Goal: Task Accomplishment & Management: Use online tool/utility

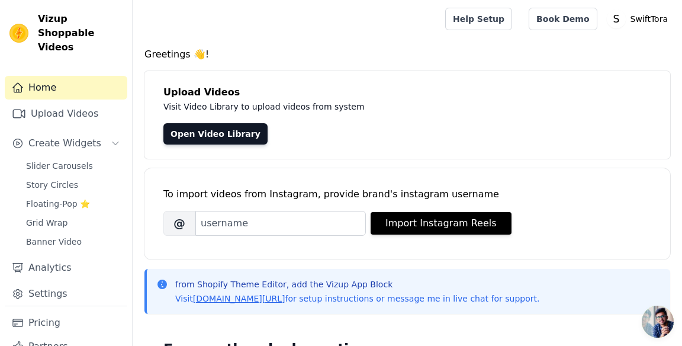
click at [99, 102] on link "Upload Videos" at bounding box center [66, 114] width 123 height 24
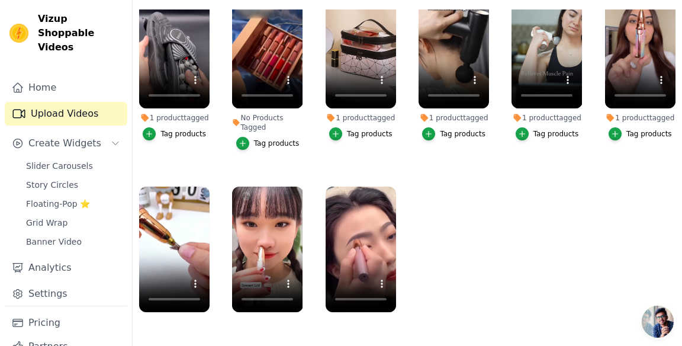
scroll to position [177, 0]
click at [457, 149] on ul "1 product tagged Tag products No Products Tagged Tag products 1 product tagged …" at bounding box center [408, 163] width 550 height 308
click at [394, 185] on icon "button" at bounding box center [393, 189] width 9 height 9
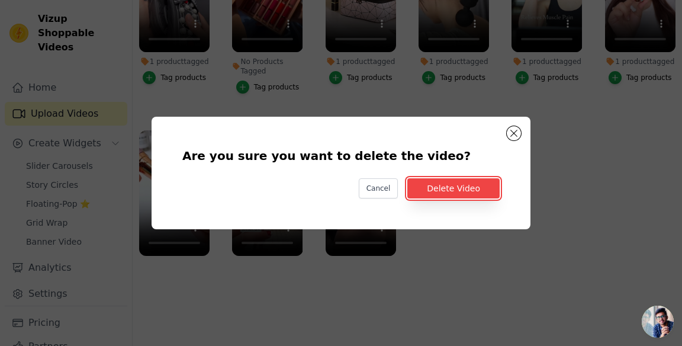
click at [481, 198] on button "Delete Video" at bounding box center [453, 188] width 92 height 20
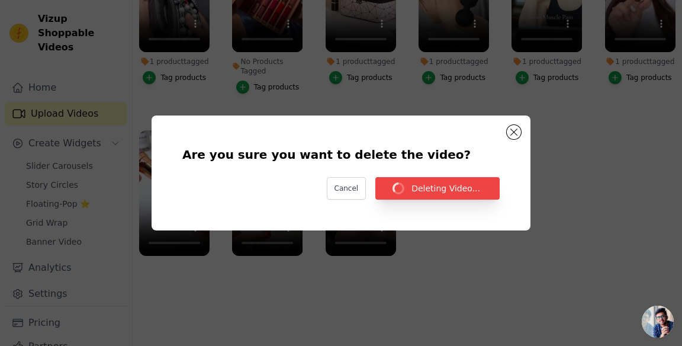
scroll to position [177, 0]
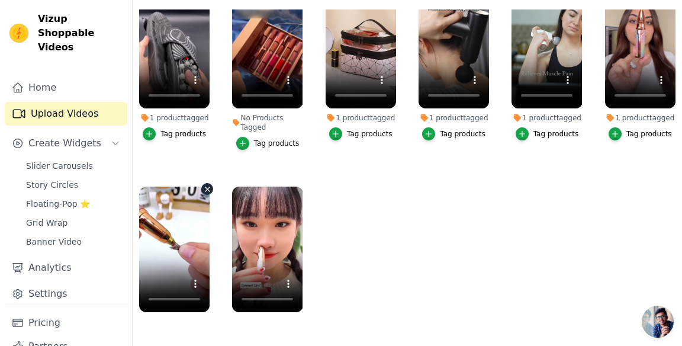
click at [207, 187] on icon "button" at bounding box center [208, 189] width 5 height 5
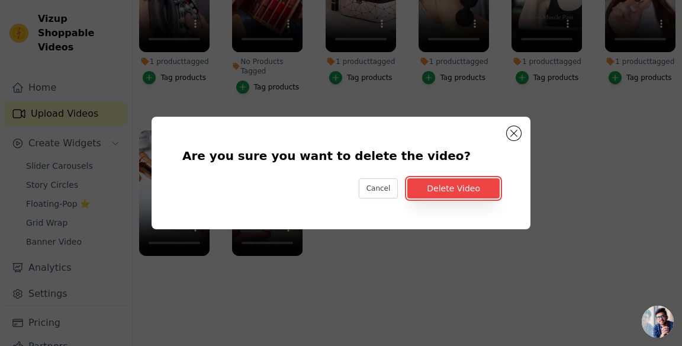
click at [456, 198] on button "Delete Video" at bounding box center [453, 188] width 92 height 20
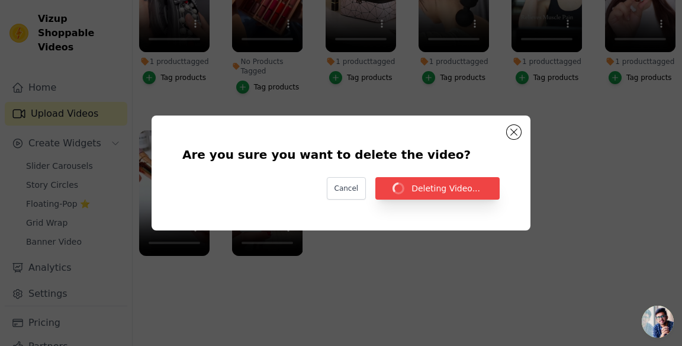
scroll to position [177, 0]
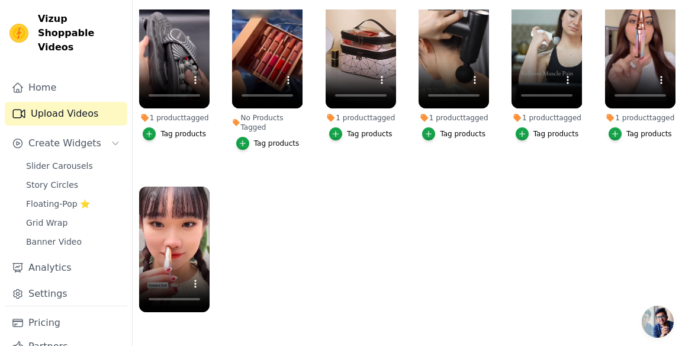
click at [593, 136] on ul "1 product tagged Tag products No Products Tagged Tag products 1 product tagged …" at bounding box center [408, 163] width 550 height 308
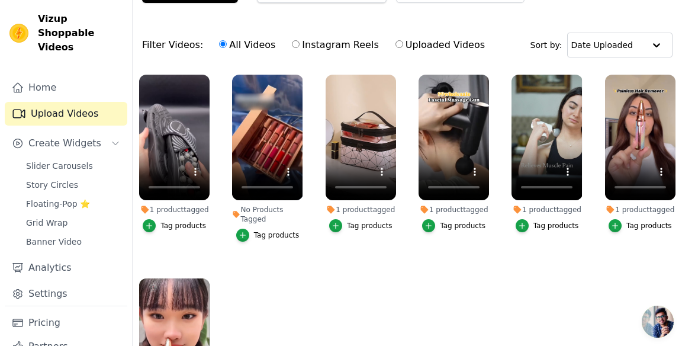
scroll to position [0, 0]
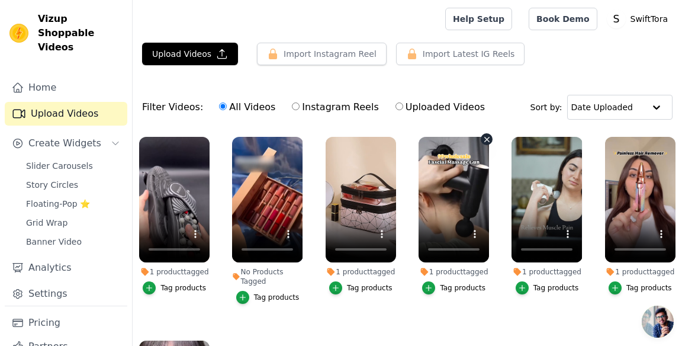
click at [490, 137] on icon "button" at bounding box center [487, 139] width 9 height 9
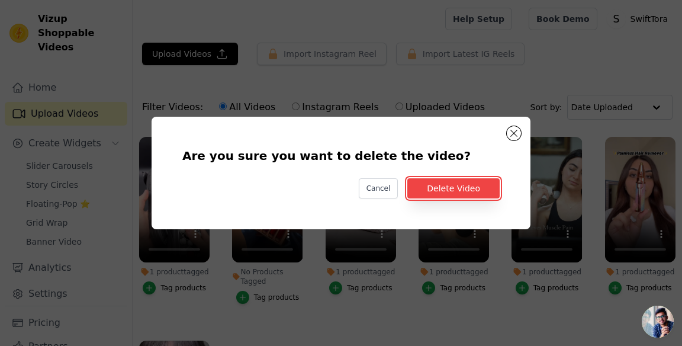
click at [463, 198] on button "Delete Video" at bounding box center [453, 188] width 92 height 20
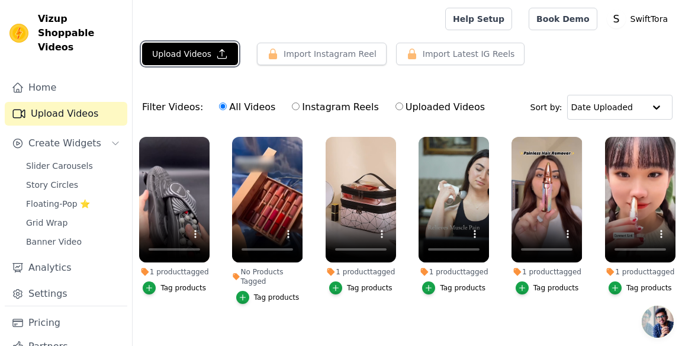
click at [223, 58] on button "Upload Videos" at bounding box center [190, 54] width 96 height 23
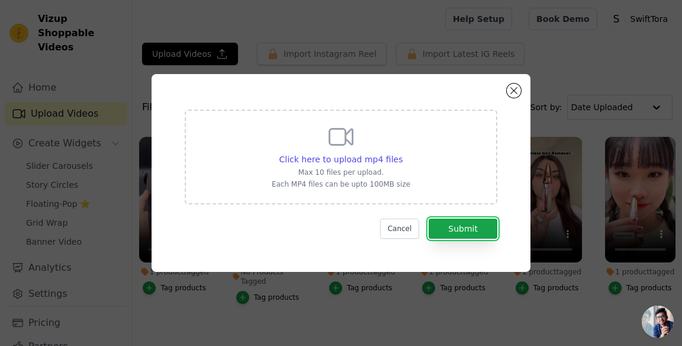
click at [495, 239] on button "Submit" at bounding box center [463, 229] width 69 height 20
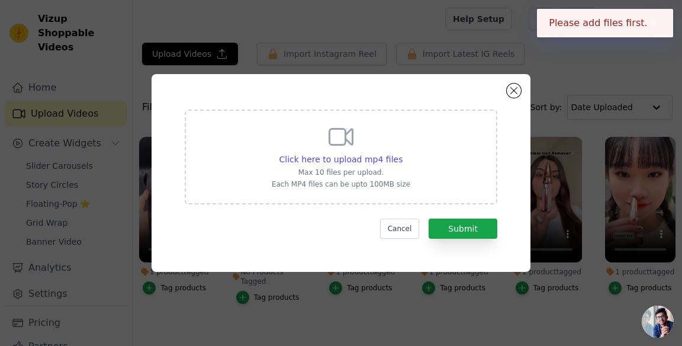
click at [393, 164] on span "Click here to upload mp4 files" at bounding box center [342, 159] width 124 height 9
click at [402, 153] on input "Click here to upload mp4 files Max 10 files per upload. Each MP4 files can be u…" at bounding box center [402, 153] width 1 height 1
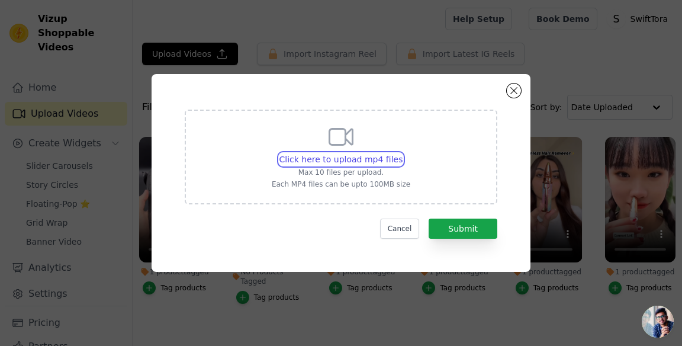
type input "C:\fakepath\1000098731.mp4"
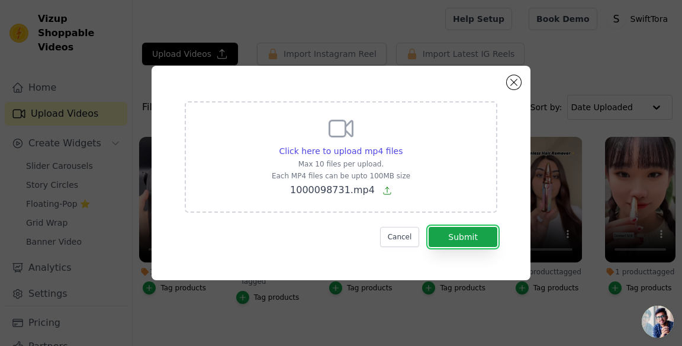
click at [486, 247] on button "Submit" at bounding box center [463, 237] width 69 height 20
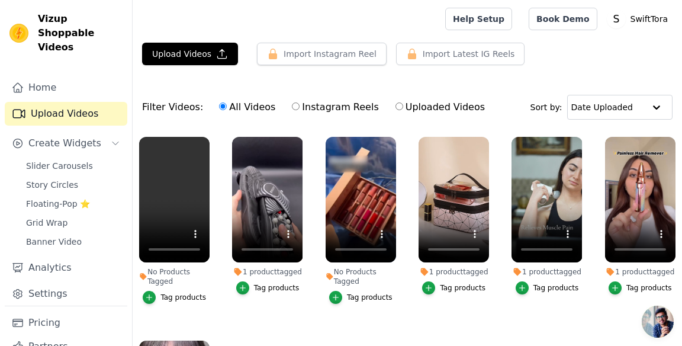
click at [185, 296] on div "Tag products" at bounding box center [184, 297] width 46 height 9
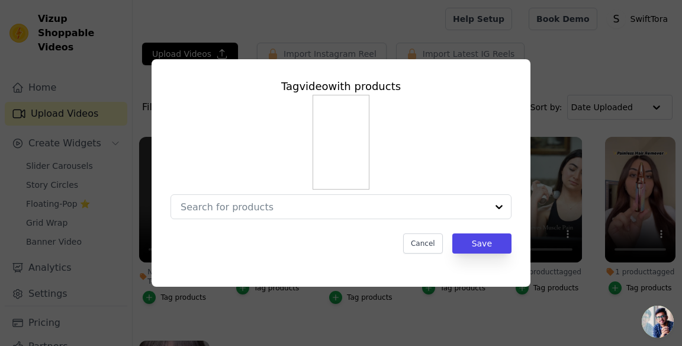
click at [400, 213] on input "No Products Tagged Tag video with products Cancel Save Tag products" at bounding box center [334, 206] width 307 height 11
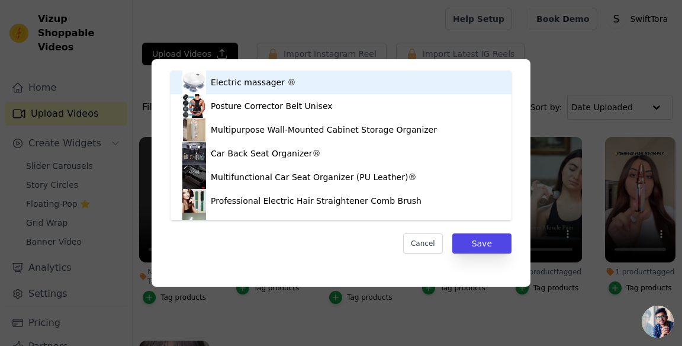
type input "tra"
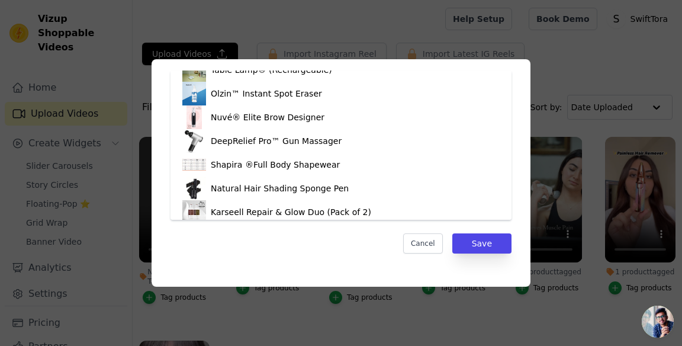
scroll to position [182, 0]
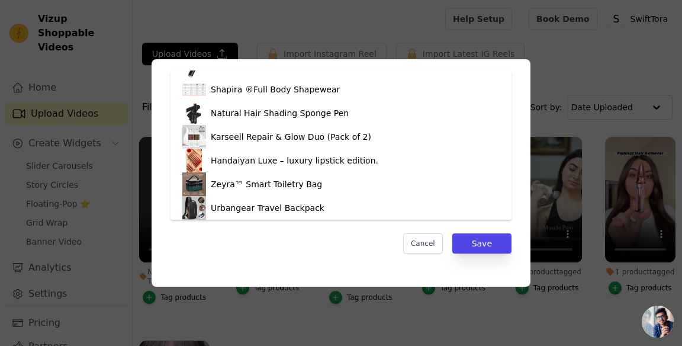
click at [325, 205] on div "Urbangear Travel Backpack" at bounding box center [340, 208] width 317 height 24
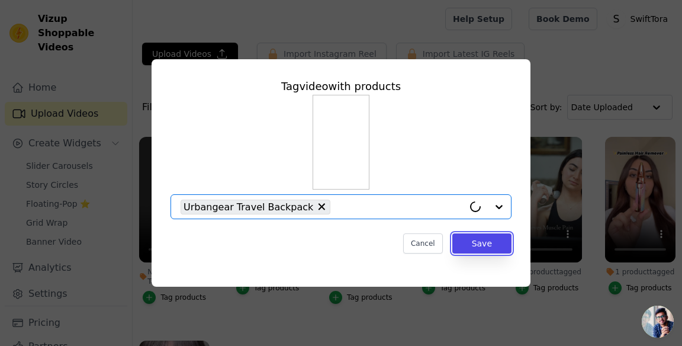
click at [490, 253] on button "Save" at bounding box center [481, 243] width 59 height 20
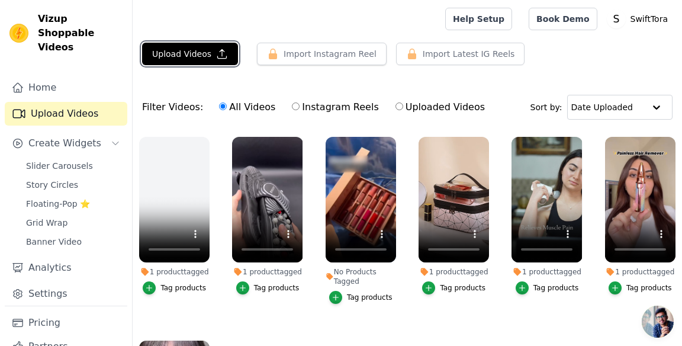
click at [217, 49] on icon "button" at bounding box center [222, 54] width 12 height 12
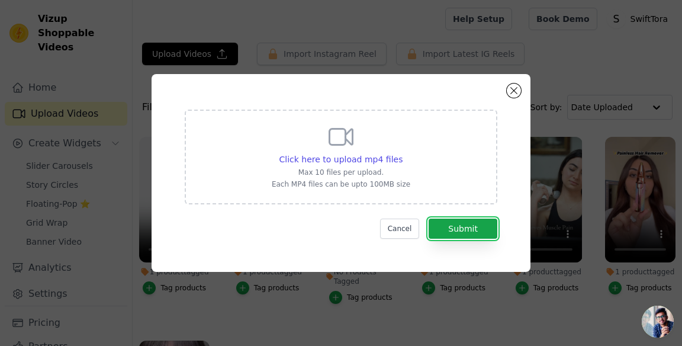
click at [479, 239] on button "Submit" at bounding box center [463, 229] width 69 height 20
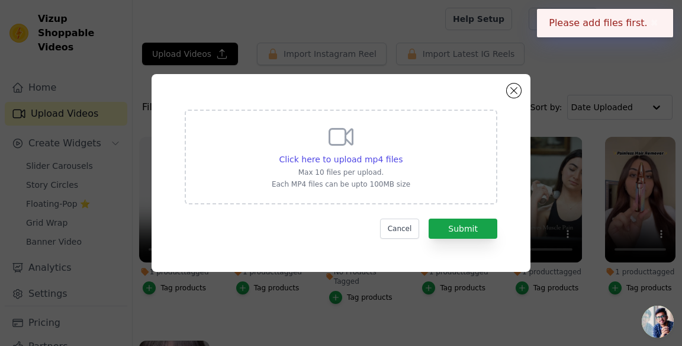
click at [384, 164] on span "Click here to upload mp4 files" at bounding box center [342, 159] width 124 height 9
click at [402, 153] on input "Click here to upload mp4 files Max 10 files per upload. Each MP4 files can be u…" at bounding box center [402, 153] width 1 height 1
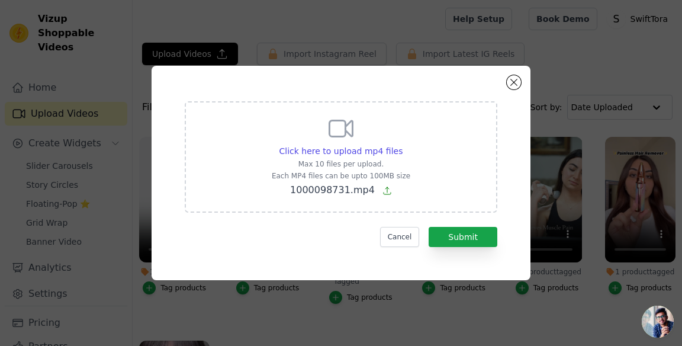
click at [382, 156] on span "Click here to upload mp4 files" at bounding box center [342, 150] width 124 height 9
click at [402, 145] on input "Click here to upload mp4 files Max 10 files per upload. Each MP4 files can be u…" at bounding box center [402, 145] width 1 height 1
click at [371, 156] on span "Click here to upload mp4 files" at bounding box center [342, 150] width 124 height 9
click at [402, 145] on input "Click here to upload mp4 files Max 10 files per upload. Each MP4 files can be u…" at bounding box center [402, 145] width 1 height 1
type input "C:\fakepath\1000098732.mp4"
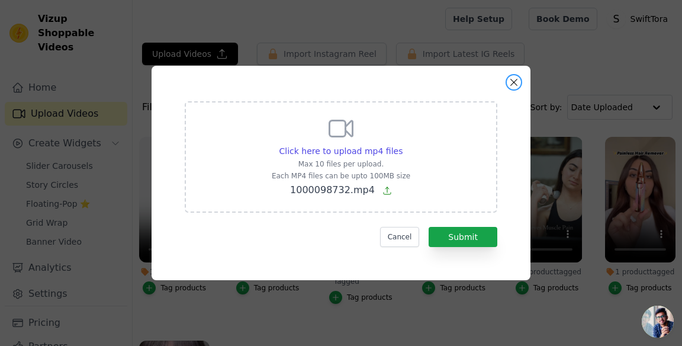
click at [514, 89] on button "Close modal" at bounding box center [514, 82] width 14 height 14
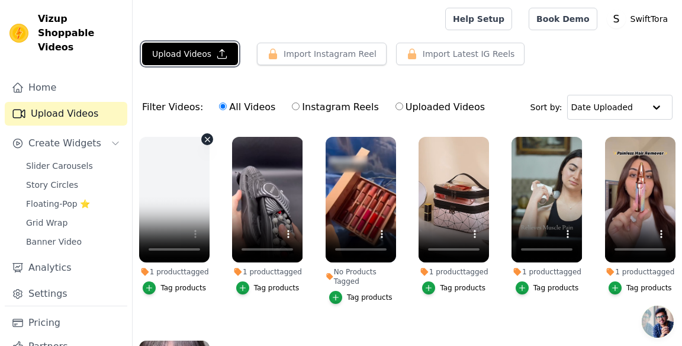
click at [169, 60] on button "Upload Videos" at bounding box center [190, 54] width 96 height 23
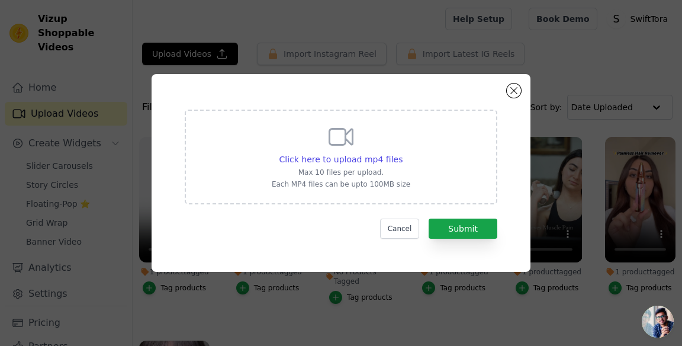
click at [378, 164] on span "Click here to upload mp4 files" at bounding box center [342, 159] width 124 height 9
click at [402, 153] on input "Click here to upload mp4 files Max 10 files per upload. Each MP4 files can be u…" at bounding box center [402, 153] width 1 height 1
type input "C:\fakepath\1000098731.mp4"
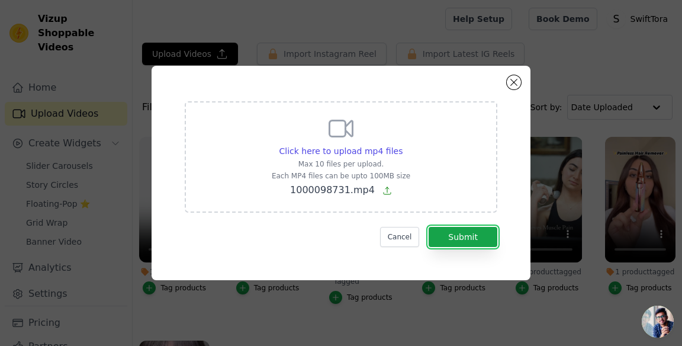
click at [486, 247] on button "Submit" at bounding box center [463, 237] width 69 height 20
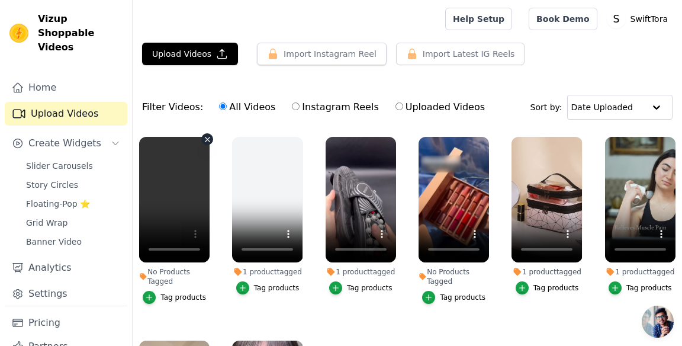
click at [205, 143] on icon "button" at bounding box center [207, 139] width 9 height 9
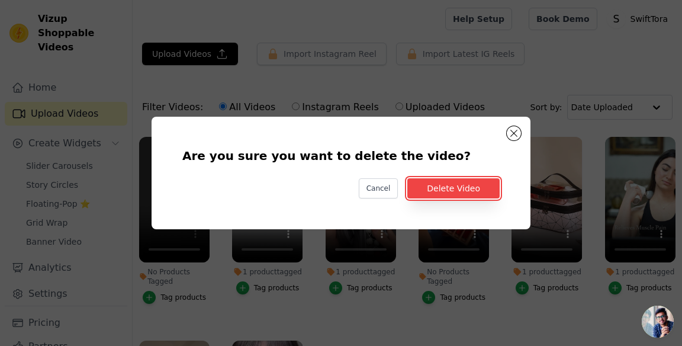
click at [483, 198] on button "Delete Video" at bounding box center [453, 188] width 92 height 20
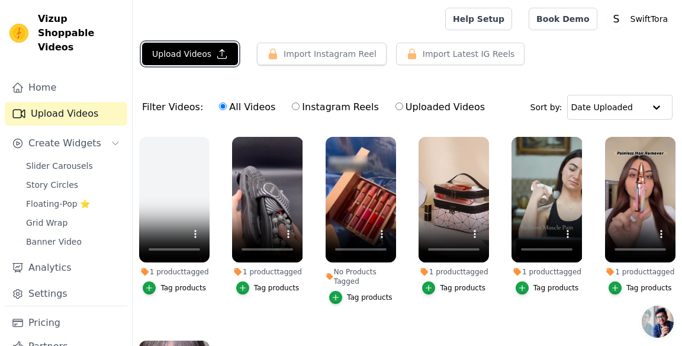
click at [170, 47] on button "Upload Videos" at bounding box center [190, 54] width 96 height 23
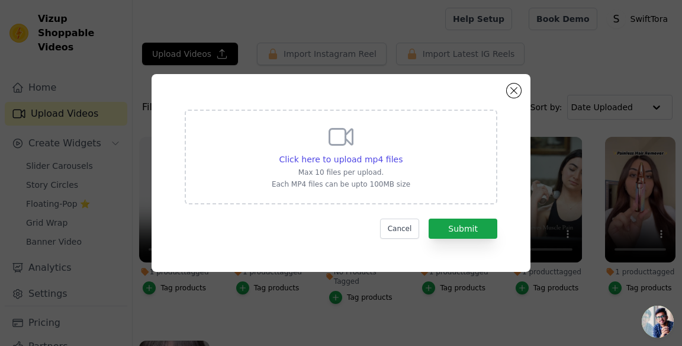
click at [364, 165] on div "Click here to upload mp4 files" at bounding box center [342, 159] width 124 height 12
click at [402, 153] on input "Click here to upload mp4 files Max 10 files per upload. Each MP4 files can be u…" at bounding box center [402, 153] width 1 height 1
type input "C:\fakepath\1000098732.mp4"
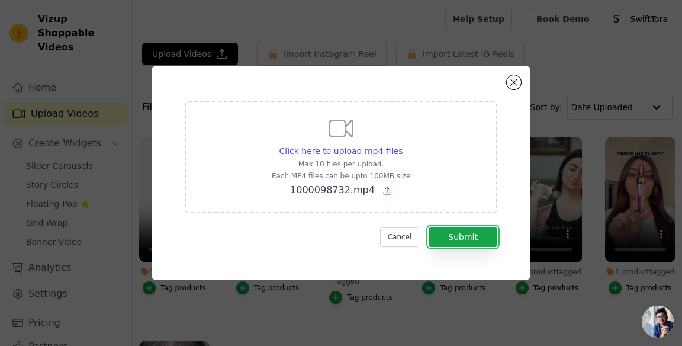
click at [480, 247] on button "Submit" at bounding box center [463, 237] width 69 height 20
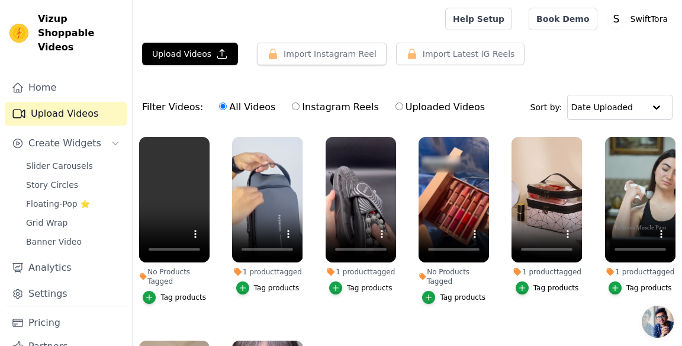
click at [157, 291] on button "Tag products" at bounding box center [174, 297] width 63 height 13
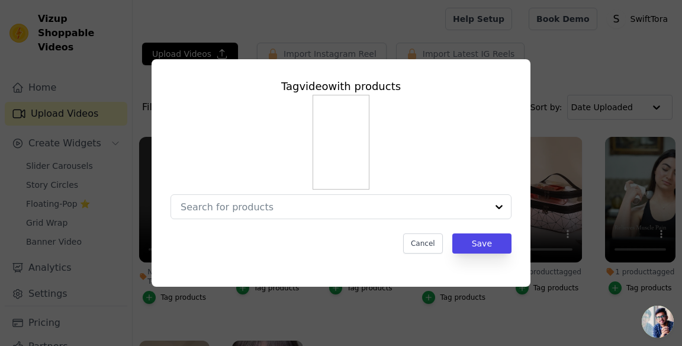
click at [486, 213] on input "No Products Tagged Tag video with products Cancel Save Tag products" at bounding box center [334, 206] width 307 height 11
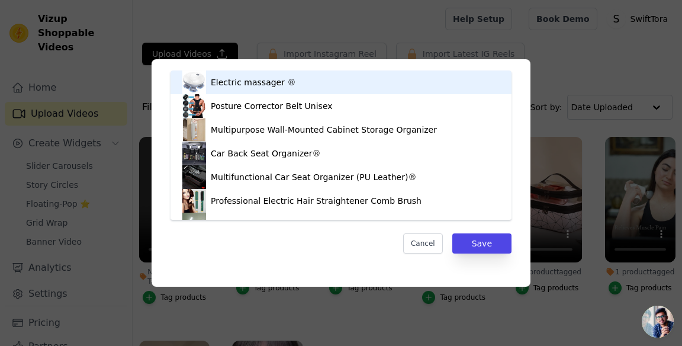
type input "trav"
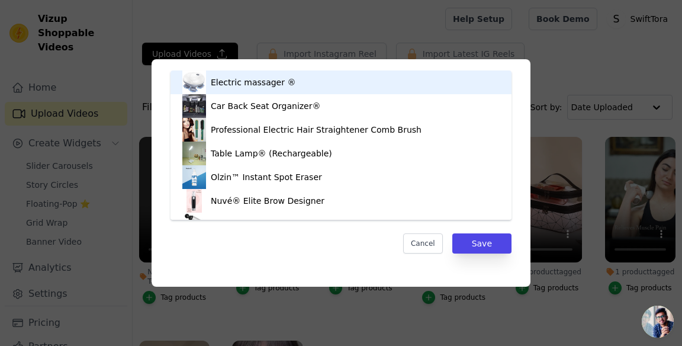
scroll to position [111, 0]
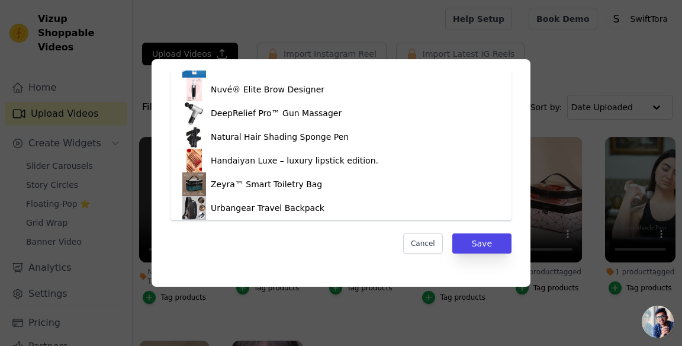
click at [341, 209] on div "Urbangear Travel Backpack" at bounding box center [340, 208] width 317 height 24
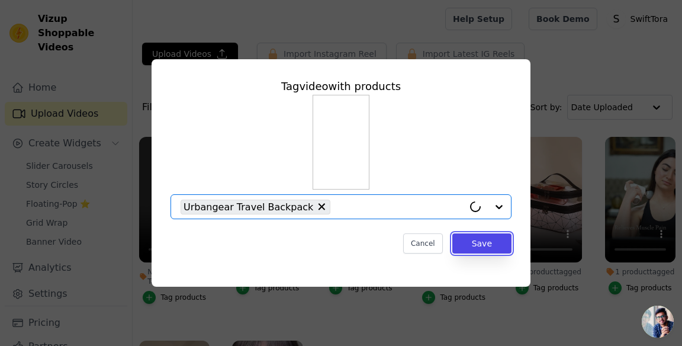
click at [490, 253] on button "Save" at bounding box center [481, 243] width 59 height 20
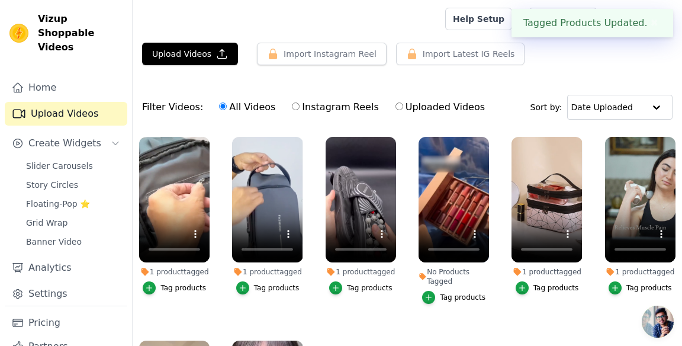
click at [37, 198] on span "Floating-Pop ⭐" at bounding box center [58, 204] width 64 height 12
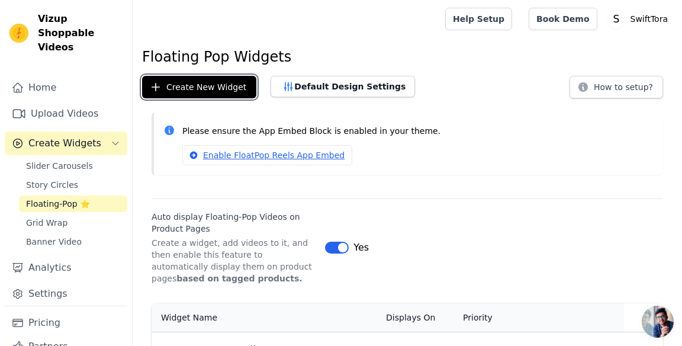
click at [220, 84] on button "Create New Widget" at bounding box center [199, 87] width 114 height 23
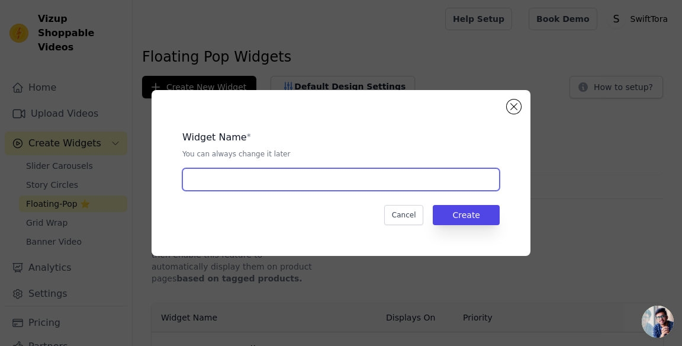
click at [468, 191] on input "text" at bounding box center [340, 179] width 317 height 23
type input "Bag sling"
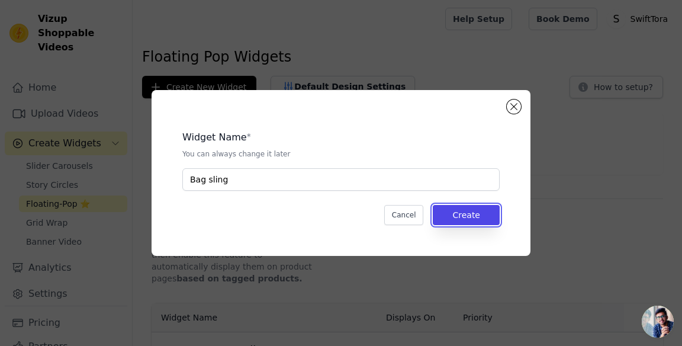
click at [482, 225] on button "Create" at bounding box center [466, 215] width 67 height 20
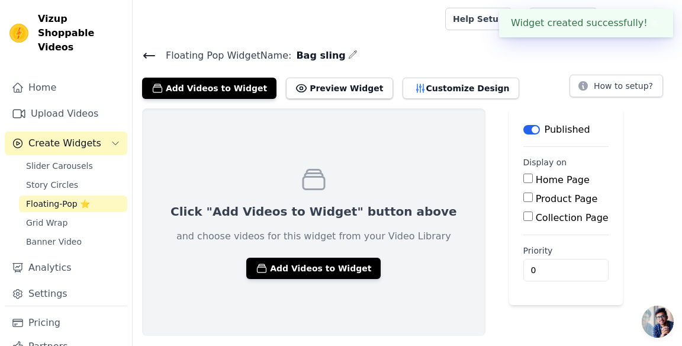
click at [326, 258] on button "Add Videos to Widget" at bounding box center [313, 268] width 134 height 21
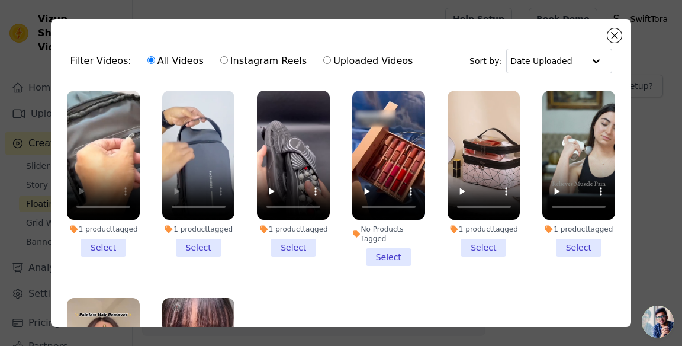
click at [123, 245] on li "1 product tagged Select" at bounding box center [103, 174] width 73 height 166
click at [0, 0] on input "1 product tagged Select" at bounding box center [0, 0] width 0 height 0
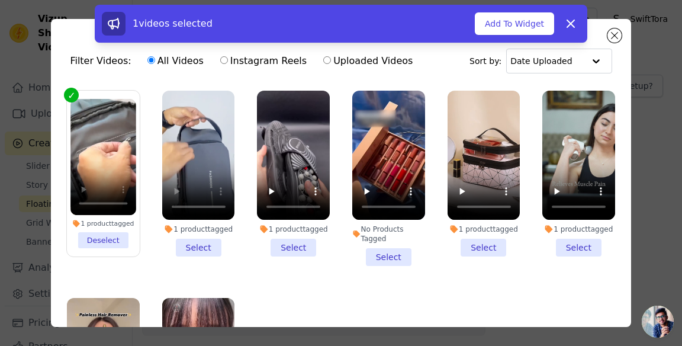
click at [201, 246] on li "1 product tagged Select" at bounding box center [198, 174] width 73 height 166
click at [0, 0] on input "1 product tagged Select" at bounding box center [0, 0] width 0 height 0
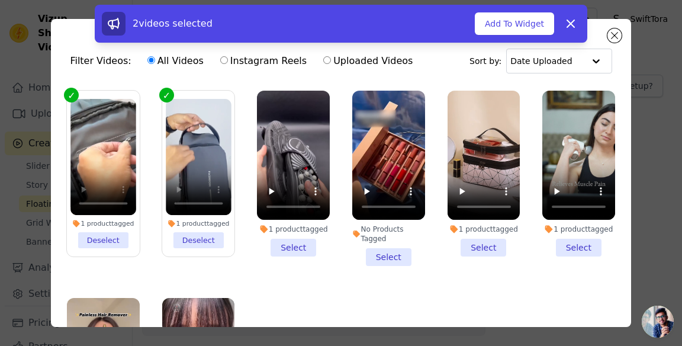
click at [530, 22] on button "Add To Widget" at bounding box center [514, 23] width 79 height 23
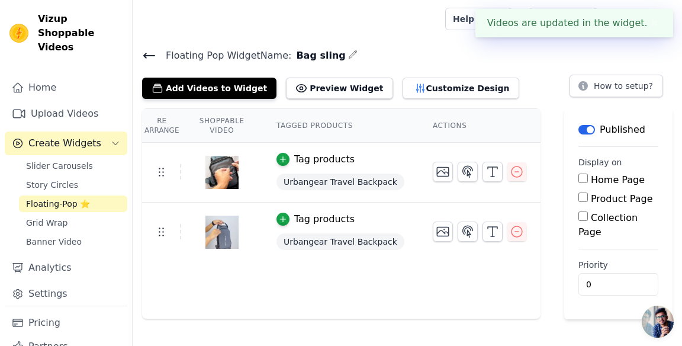
click at [591, 195] on label "Product Page" at bounding box center [622, 198] width 62 height 11
click at [588, 195] on input "Product Page" at bounding box center [583, 196] width 9 height 9
checkbox input "true"
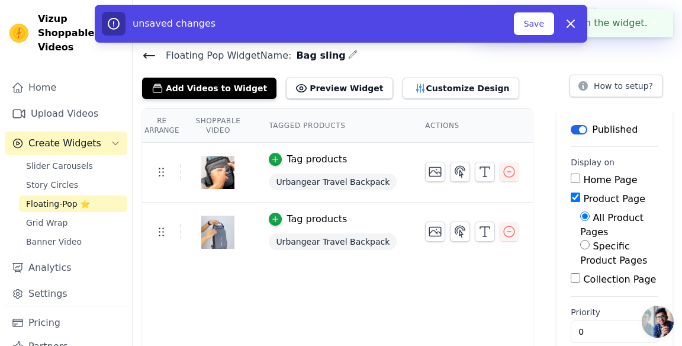
click at [580, 240] on input "Specific Product Pages" at bounding box center [584, 244] width 9 height 9
radio input "true"
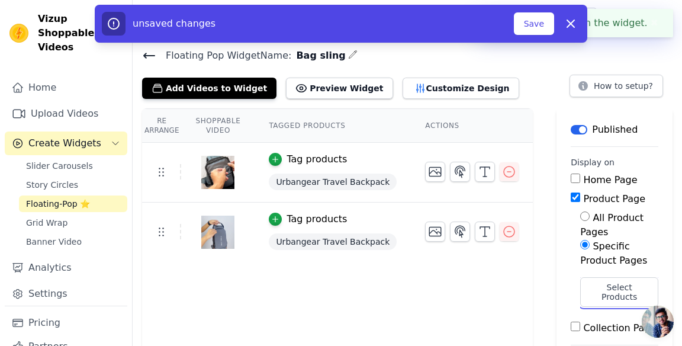
click at [610, 277] on button "Select Products" at bounding box center [619, 292] width 78 height 30
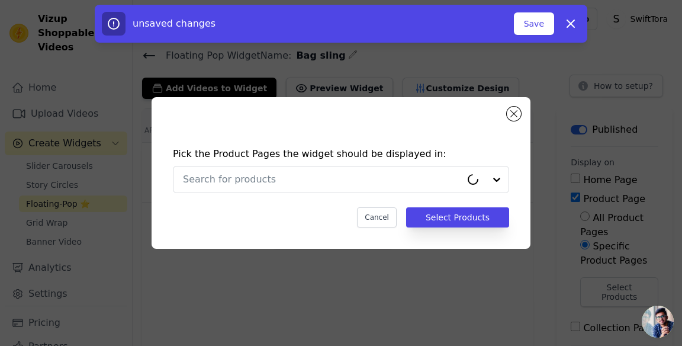
click at [454, 187] on input "text" at bounding box center [322, 179] width 278 height 14
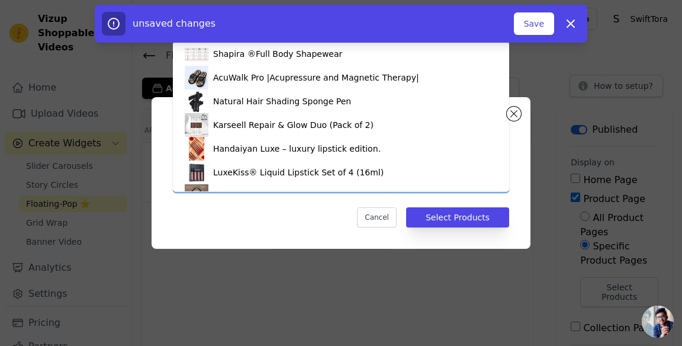
scroll to position [494, 0]
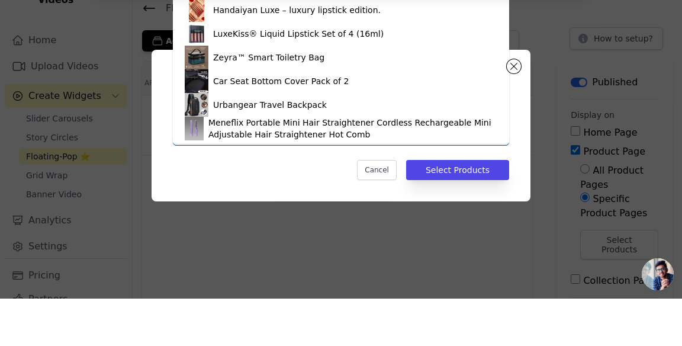
click at [345, 146] on div "Urbangear Travel Backpack" at bounding box center [341, 152] width 313 height 24
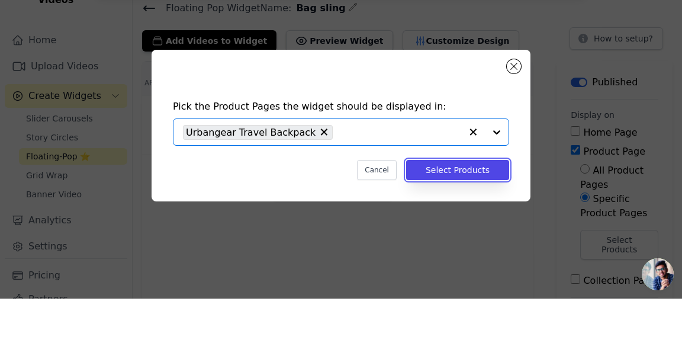
click at [471, 227] on button "Select Products" at bounding box center [457, 217] width 103 height 20
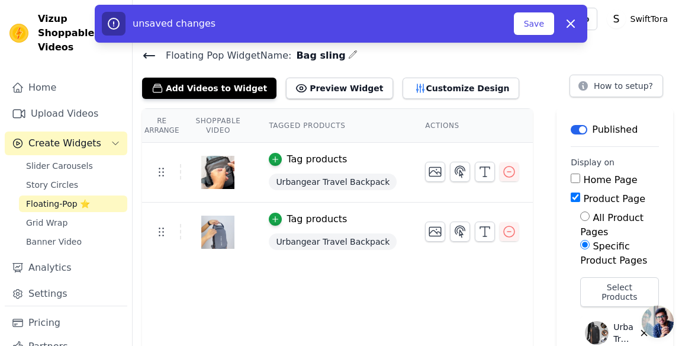
click at [540, 24] on button "Save" at bounding box center [534, 23] width 40 height 23
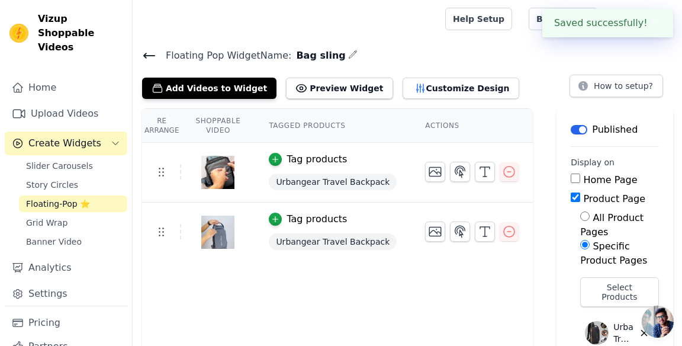
click at [108, 158] on link "Slider Carousels" at bounding box center [73, 166] width 108 height 17
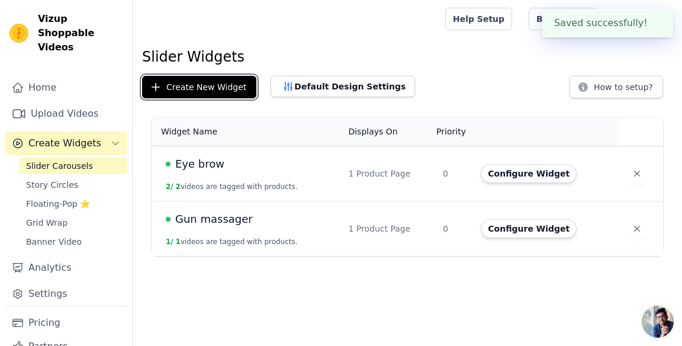
click at [213, 83] on button "Create New Widget" at bounding box center [199, 87] width 114 height 23
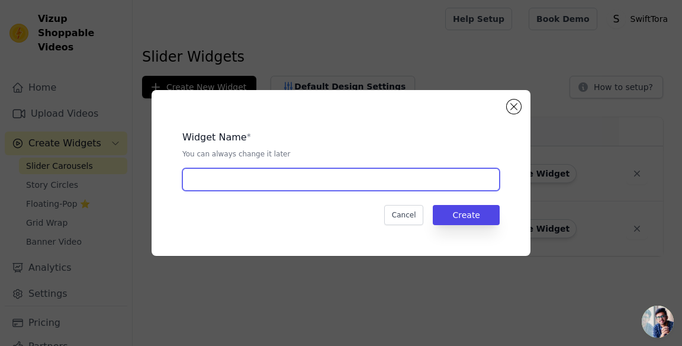
click at [340, 191] on input "text" at bounding box center [340, 179] width 317 height 23
type input "Sling bag"
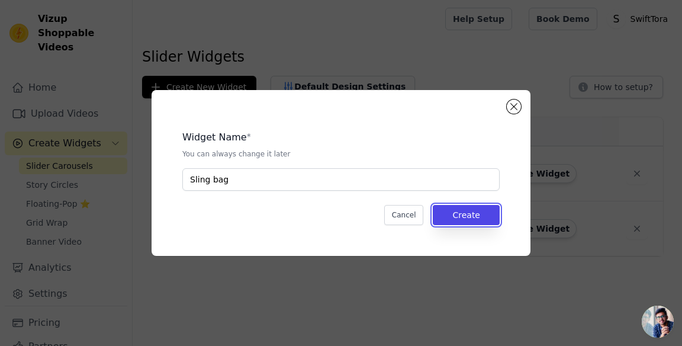
click at [483, 225] on button "Create" at bounding box center [466, 215] width 67 height 20
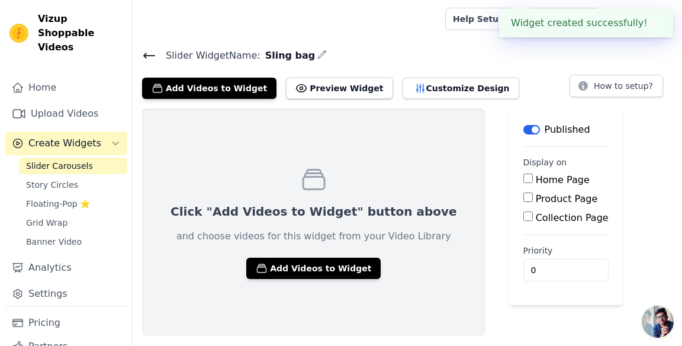
click at [306, 264] on button "Add Videos to Widget" at bounding box center [313, 268] width 134 height 21
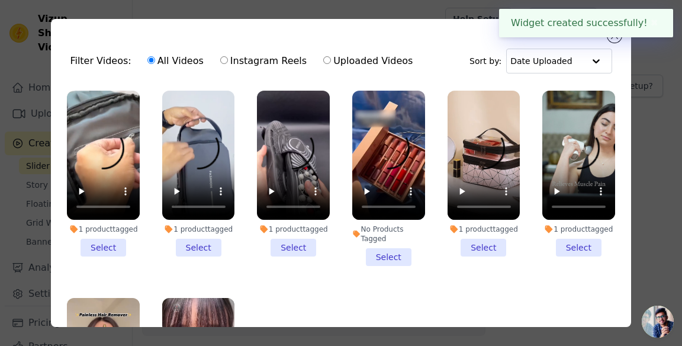
click at [111, 242] on li "1 product tagged Select" at bounding box center [103, 174] width 73 height 166
click at [0, 0] on input "1 product tagged Select" at bounding box center [0, 0] width 0 height 0
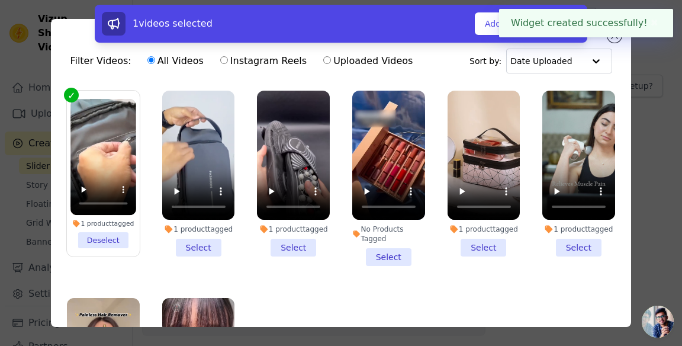
click at [214, 248] on li "1 product tagged Select" at bounding box center [198, 174] width 73 height 166
click at [0, 0] on input "1 product tagged Select" at bounding box center [0, 0] width 0 height 0
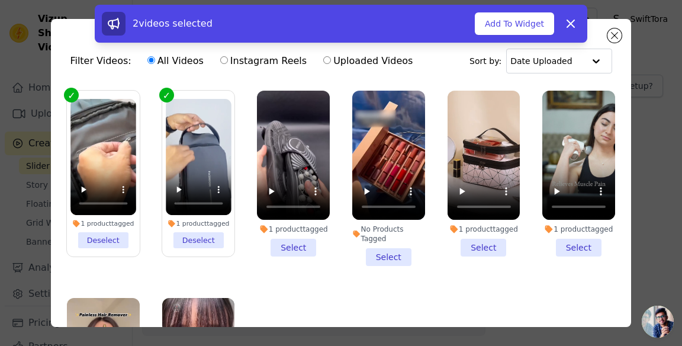
click at [509, 19] on button "Add To Widget" at bounding box center [514, 23] width 79 height 23
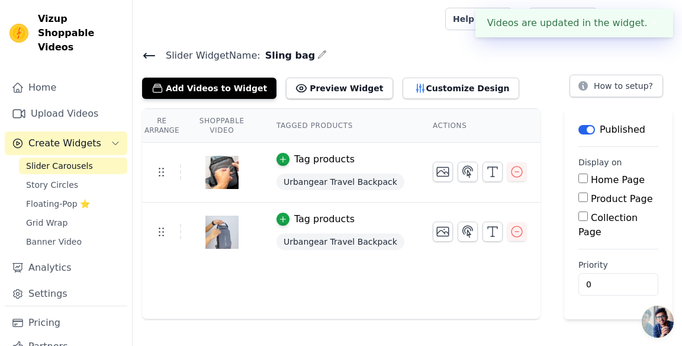
click at [589, 215] on label "Collection Page" at bounding box center [608, 224] width 59 height 25
click at [588, 215] on input "Collection Page" at bounding box center [583, 215] width 9 height 9
checkbox input "true"
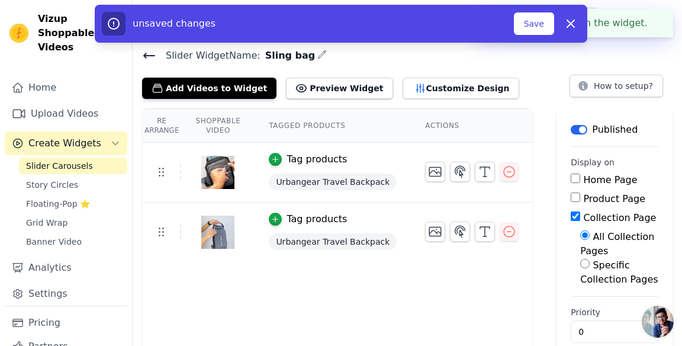
click at [571, 197] on input "Product Page" at bounding box center [575, 196] width 9 height 9
checkbox input "true"
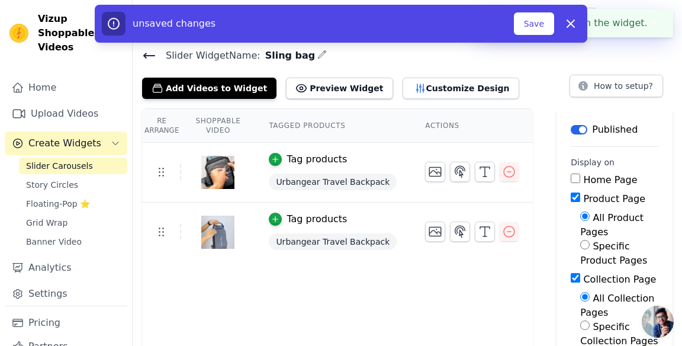
click at [557, 267] on main "Label Published Display on Home Page Product Page All Product Pages Specific Pr…" at bounding box center [615, 268] width 116 height 320
click at [571, 273] on input "Collection Page" at bounding box center [575, 277] width 9 height 9
checkbox input "false"
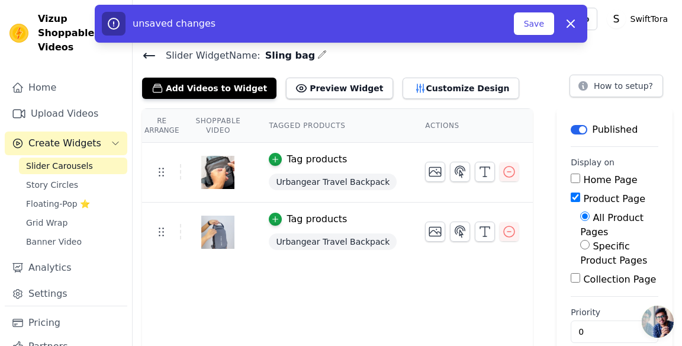
click at [580, 240] on input "Specific Product Pages" at bounding box center [584, 244] width 9 height 9
radio input "true"
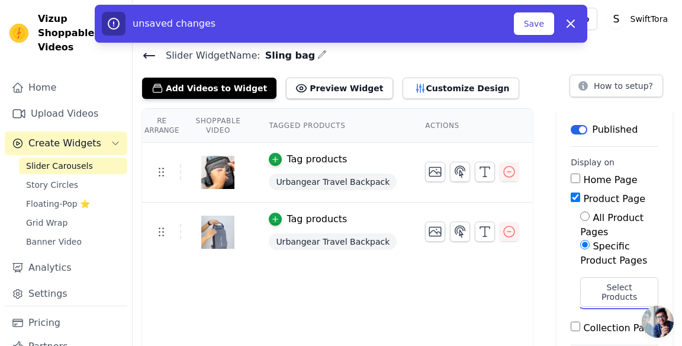
click at [608, 278] on button "Select Products" at bounding box center [619, 292] width 78 height 30
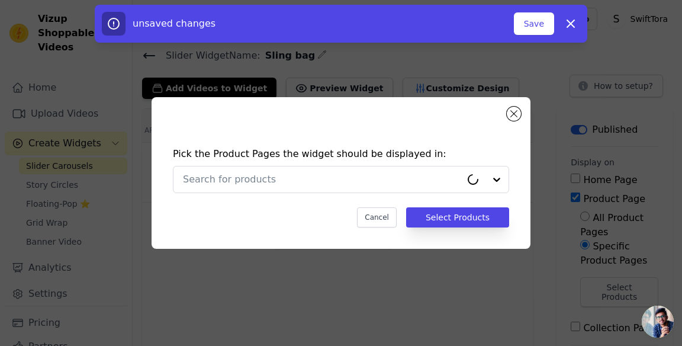
click at [457, 187] on input "text" at bounding box center [322, 179] width 278 height 14
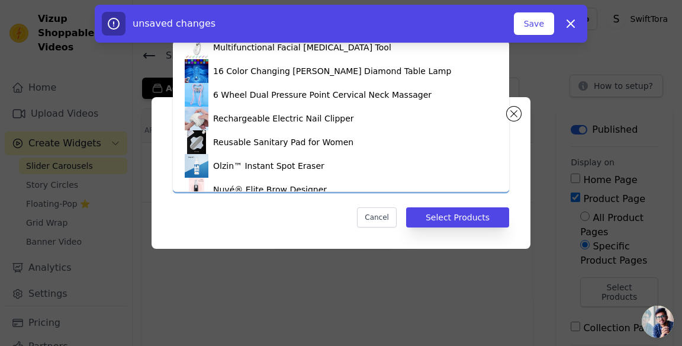
scroll to position [494, 0]
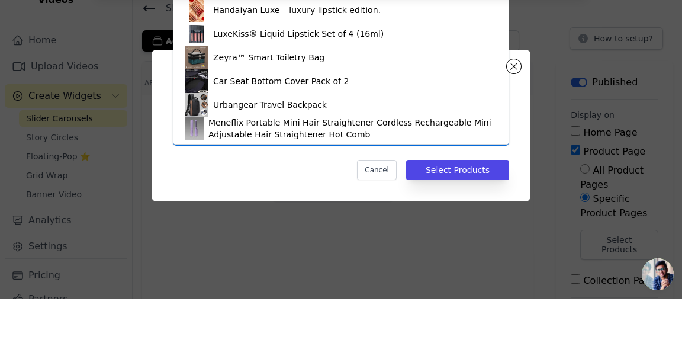
click at [344, 148] on div "Urbangear Travel Backpack" at bounding box center [341, 152] width 313 height 24
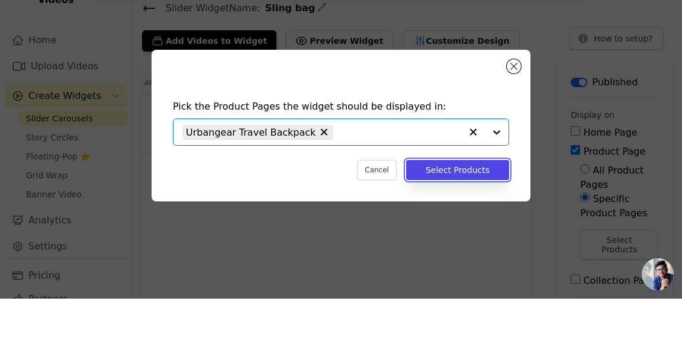
click at [473, 227] on button "Select Products" at bounding box center [457, 217] width 103 height 20
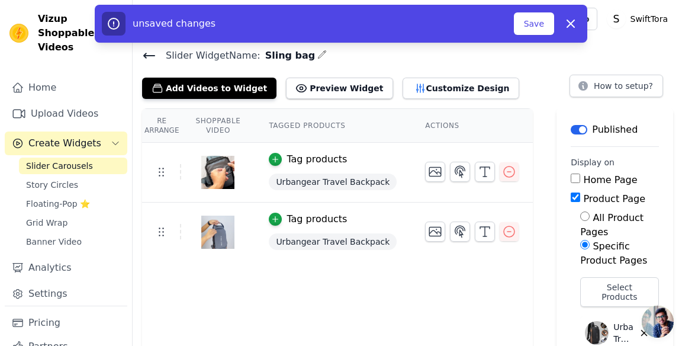
click at [543, 18] on button "Save" at bounding box center [534, 23] width 40 height 23
click at [540, 24] on button "Save" at bounding box center [534, 23] width 40 height 23
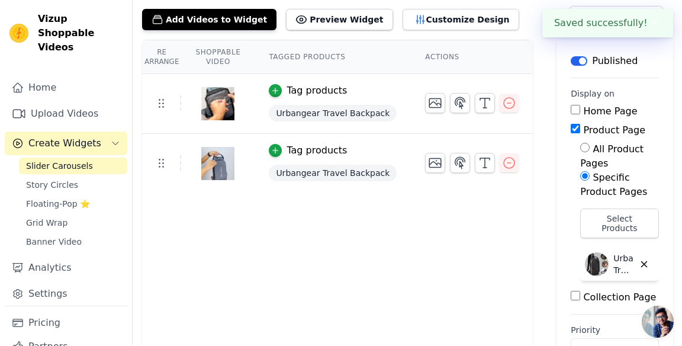
scroll to position [0, 0]
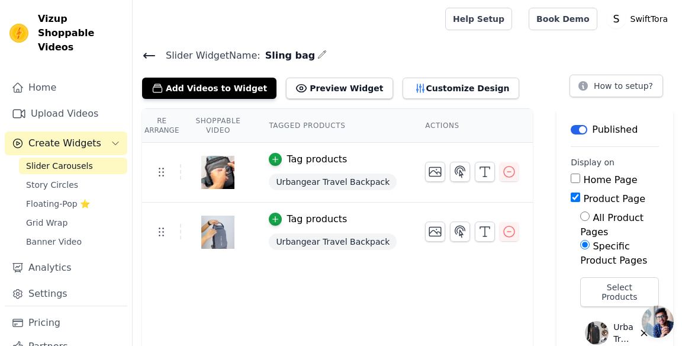
click at [566, 64] on div "Slider Widget Name: Sling bag Add Videos to Widget Preview Widget Customize Des…" at bounding box center [408, 73] width 550 height 52
